Goal: Task Accomplishment & Management: Manage account settings

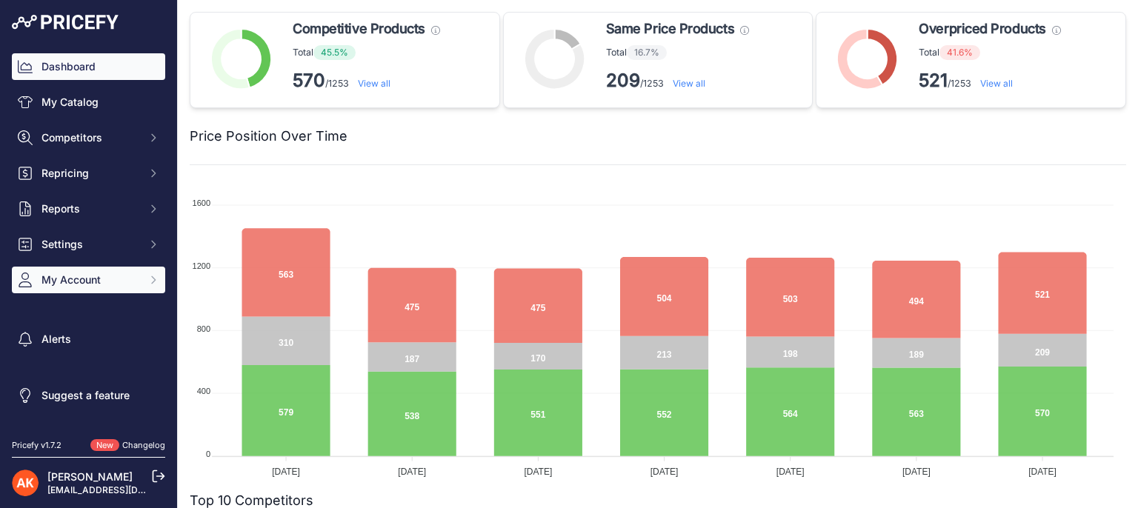
click at [99, 281] on span "My Account" at bounding box center [90, 280] width 97 height 15
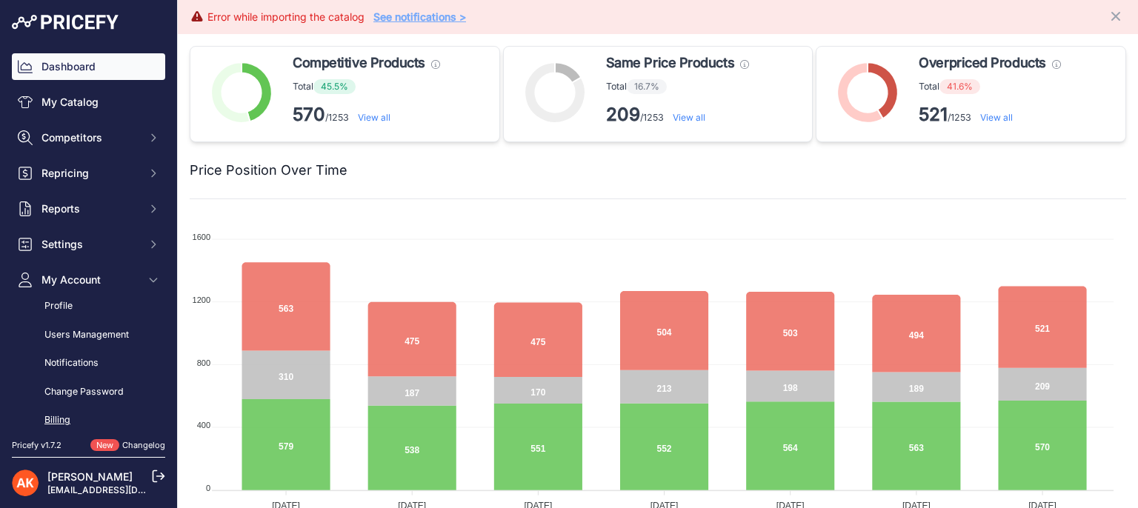
click at [67, 415] on link "Billing" at bounding box center [88, 421] width 153 height 26
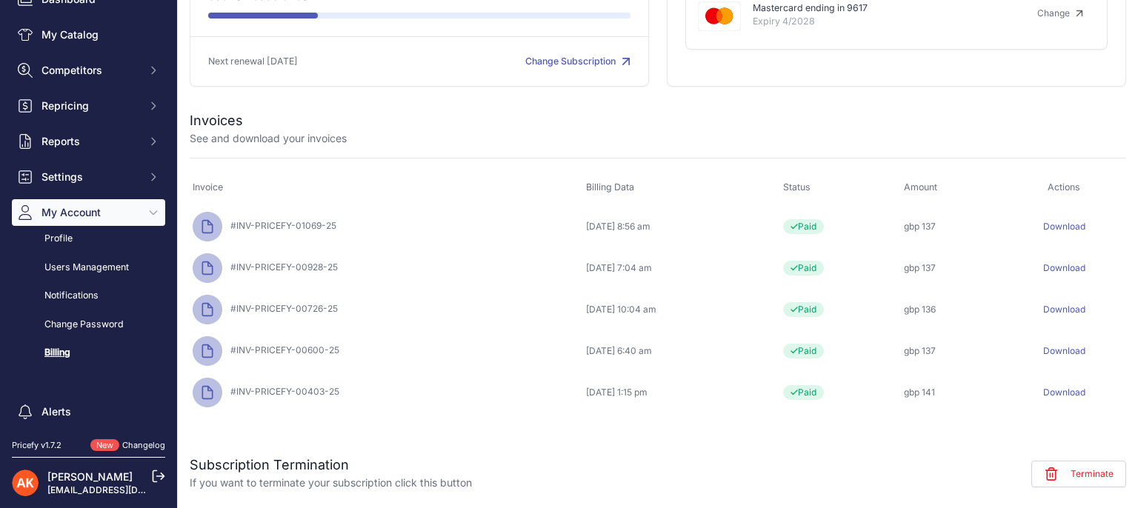
scroll to position [210, 0]
click at [1057, 392] on link "Download" at bounding box center [1065, 393] width 42 height 11
click at [1060, 351] on link "Download" at bounding box center [1065, 351] width 42 height 11
click at [1075, 307] on link "Download" at bounding box center [1065, 310] width 42 height 11
click at [1052, 265] on link "Download" at bounding box center [1065, 268] width 42 height 11
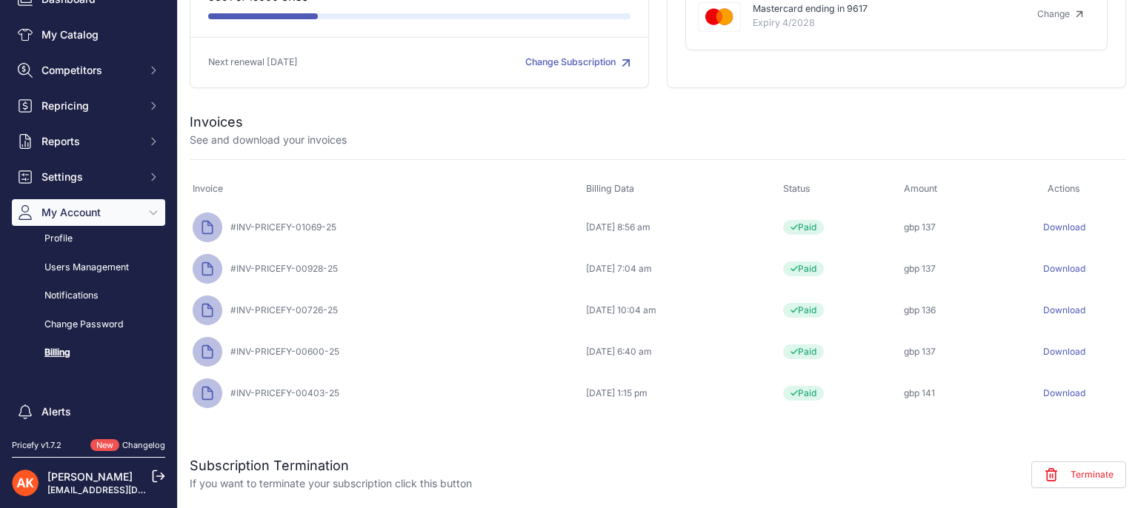
click at [1063, 224] on link "Download" at bounding box center [1065, 227] width 42 height 11
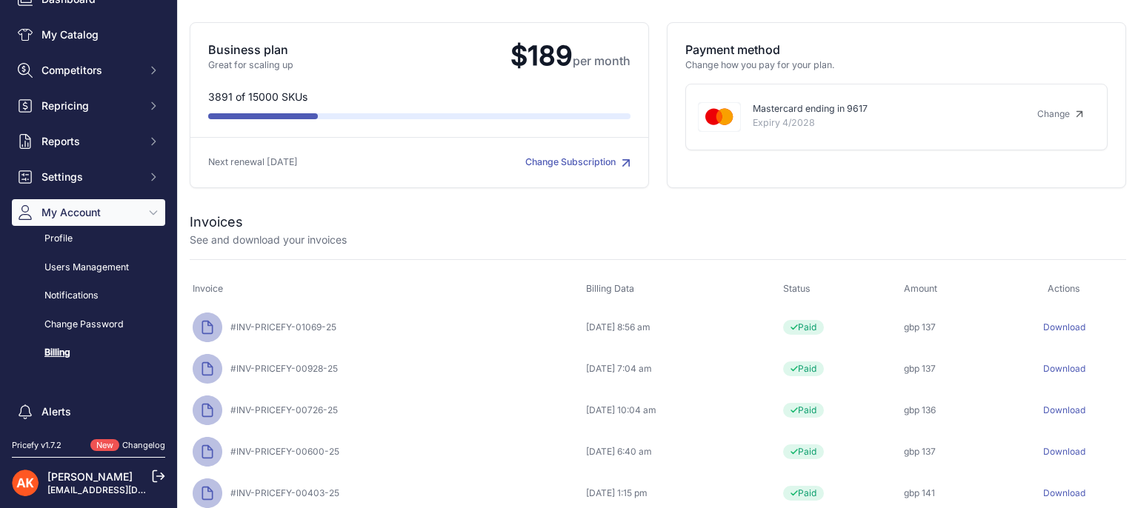
scroll to position [76, 0]
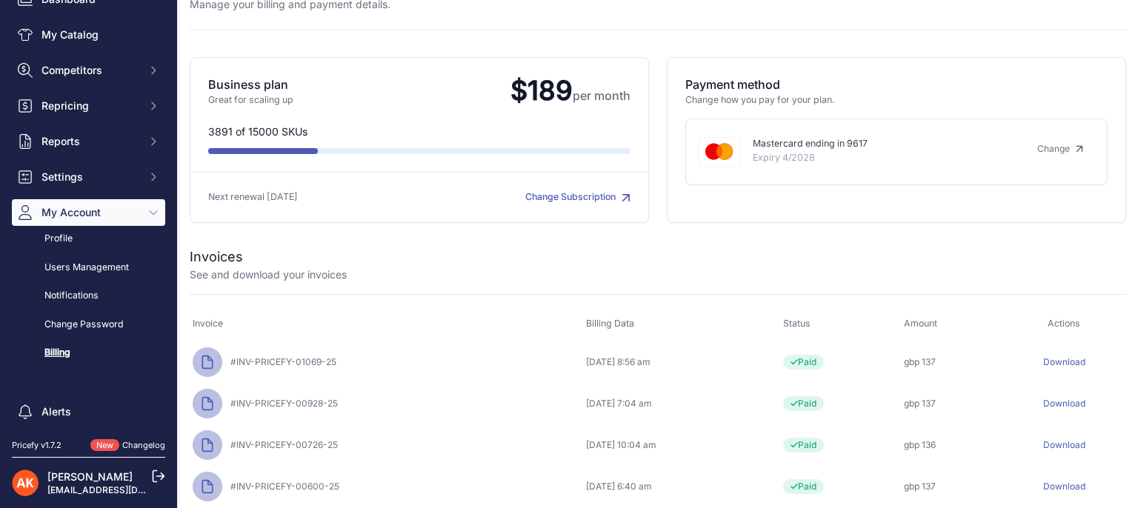
click at [907, 87] on p "Payment method" at bounding box center [897, 85] width 422 height 18
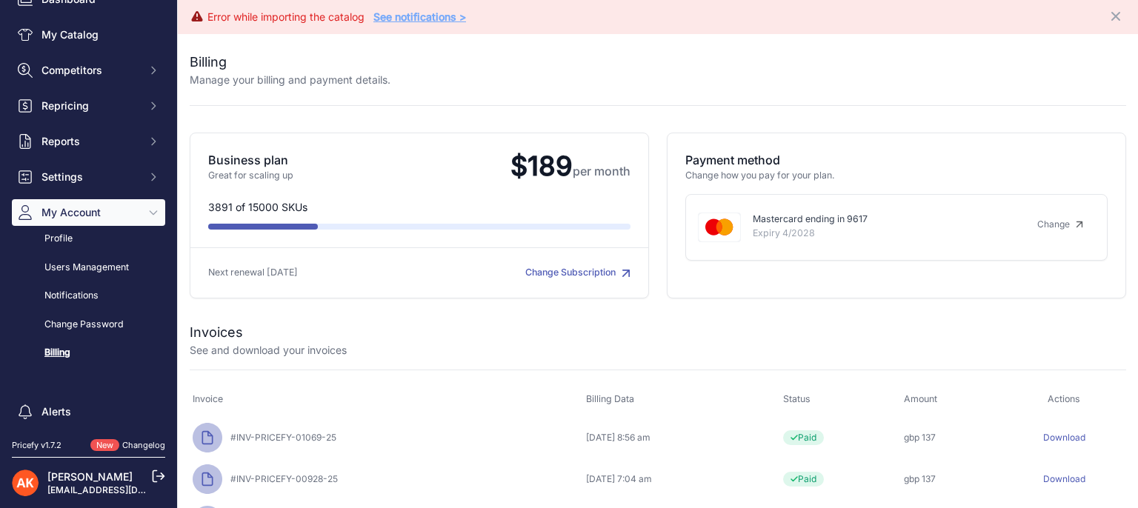
click at [425, 13] on link "See notifications >" at bounding box center [420, 16] width 93 height 13
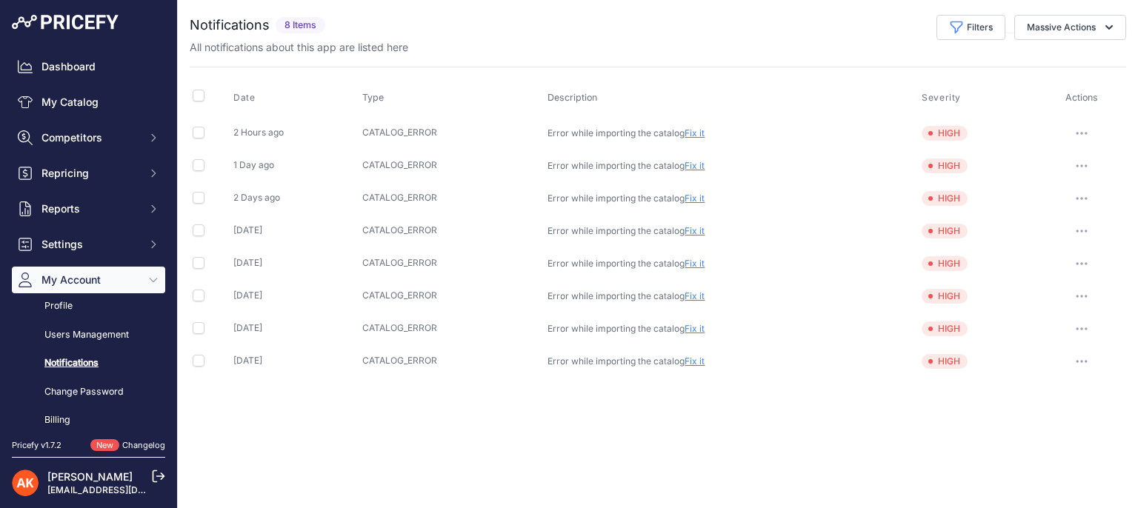
click at [695, 133] on link "Fix it" at bounding box center [695, 132] width 20 height 11
click at [90, 76] on link "Dashboard" at bounding box center [88, 66] width 153 height 27
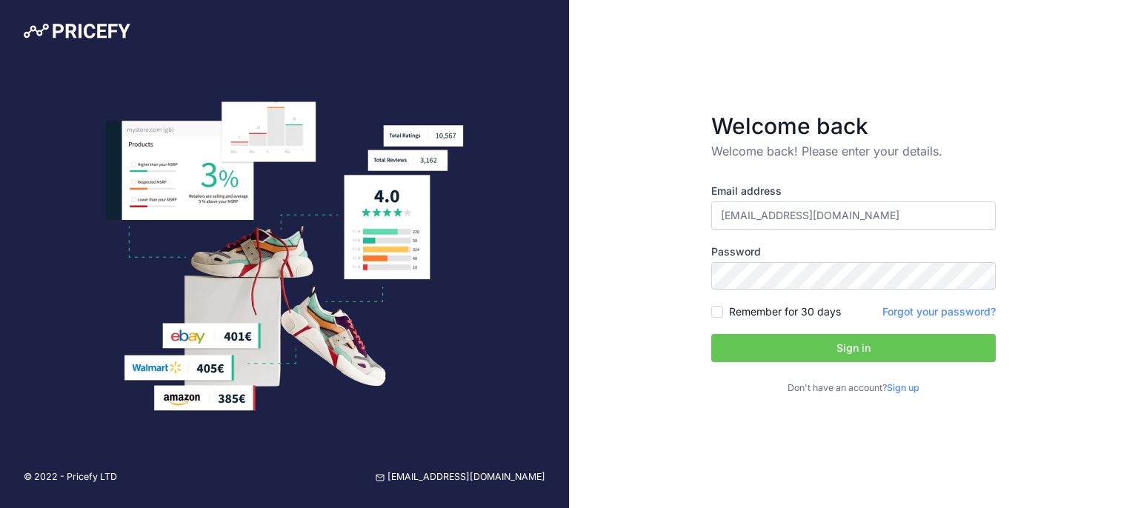
type input "osvaldas@rrs.lt"
click at [767, 342] on button "Sign in" at bounding box center [854, 348] width 285 height 28
